Goal: Book appointment/travel/reservation

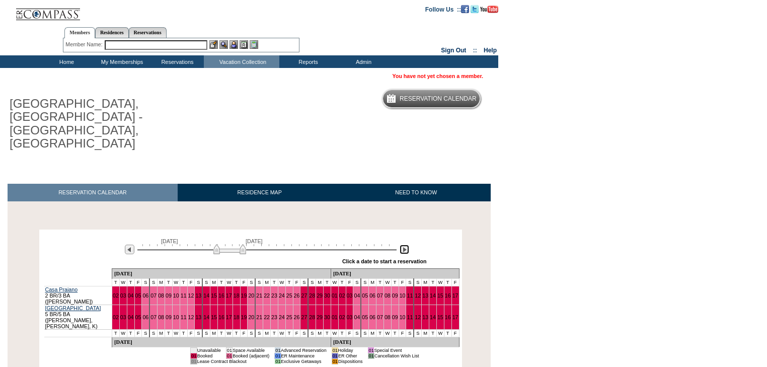
click at [403, 245] on img at bounding box center [405, 250] width 10 height 10
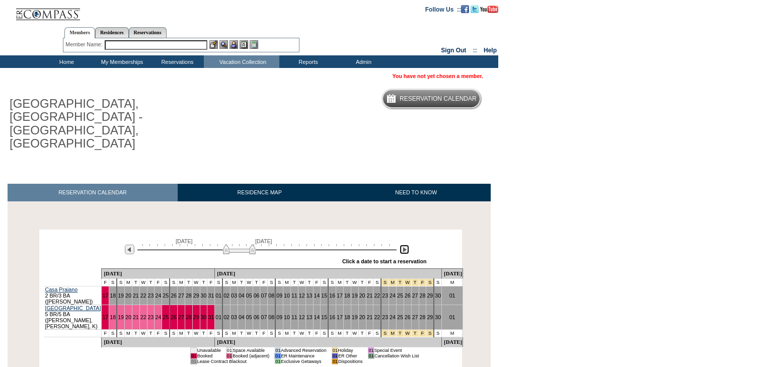
click at [403, 245] on img at bounding box center [405, 250] width 10 height 10
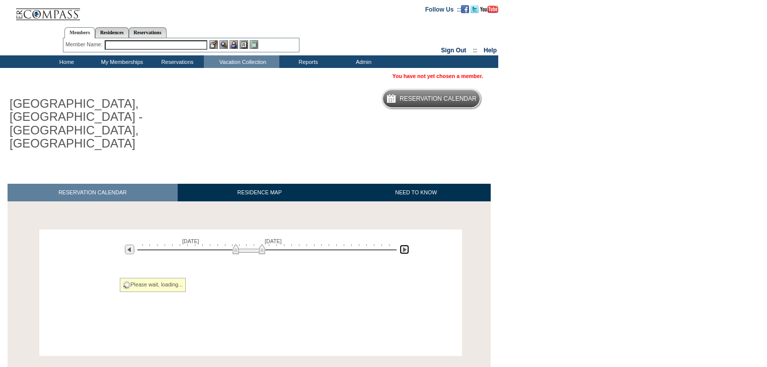
click at [403, 245] on img at bounding box center [405, 250] width 10 height 10
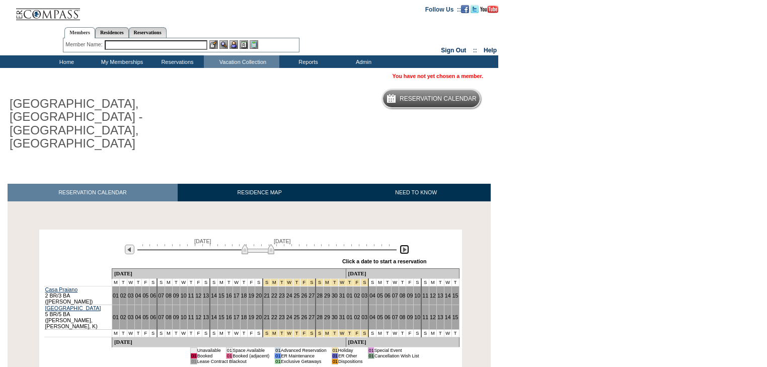
click at [403, 245] on img at bounding box center [405, 250] width 10 height 10
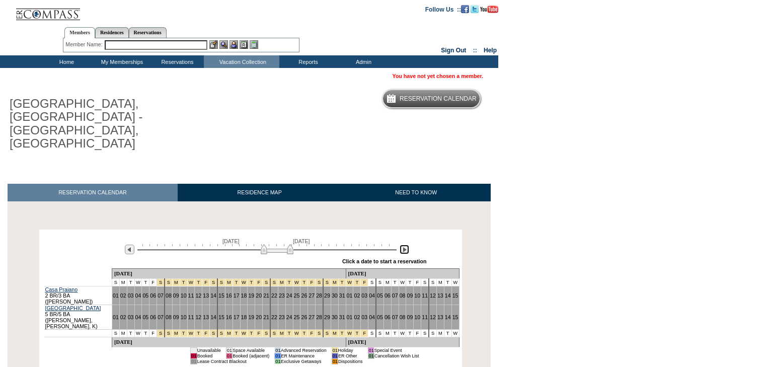
click at [403, 245] on img at bounding box center [405, 250] width 10 height 10
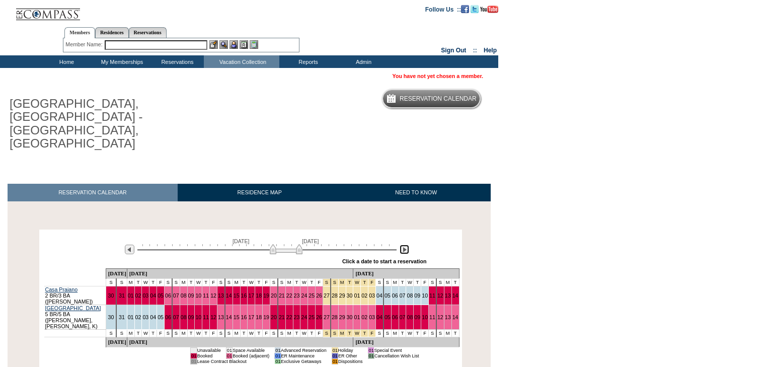
click at [402, 245] on img at bounding box center [405, 250] width 10 height 10
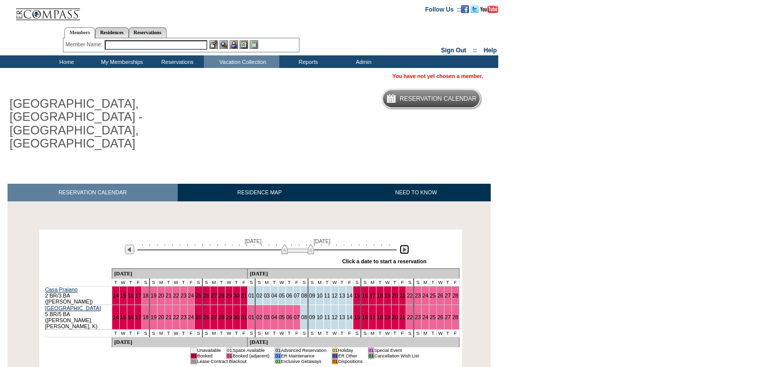
click at [304, 244] on img at bounding box center [297, 249] width 33 height 10
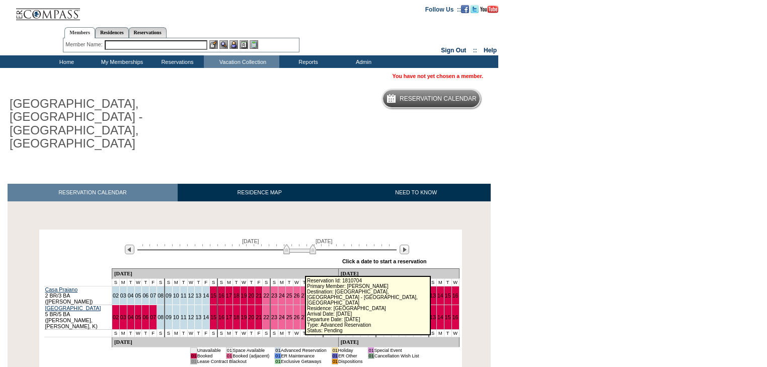
click at [324, 293] on link "30" at bounding box center [327, 296] width 6 height 6
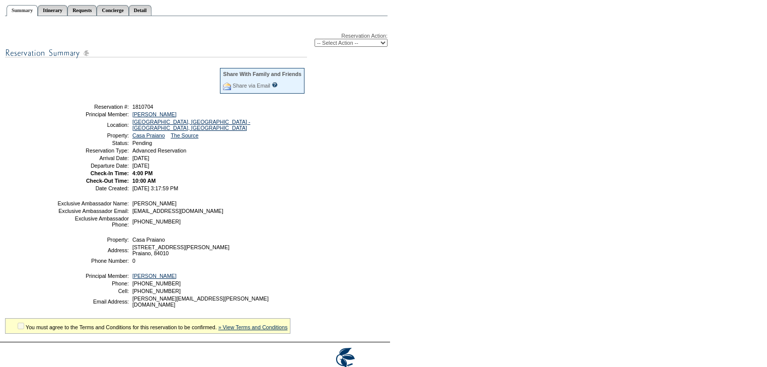
scroll to position [121, 0]
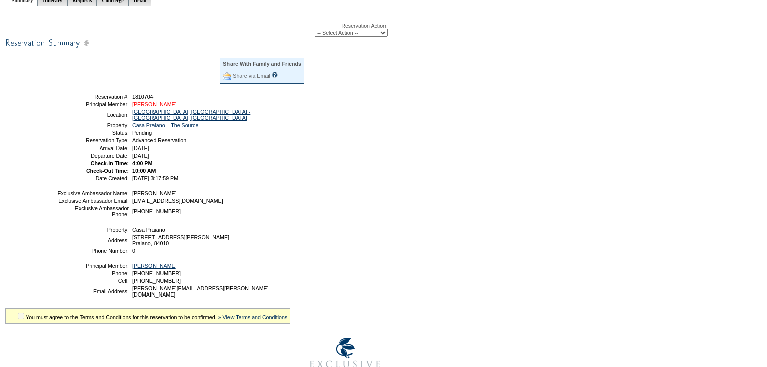
click at [167, 104] on link "[PERSON_NAME]" at bounding box center [154, 104] width 44 height 6
